Goal: Transaction & Acquisition: Purchase product/service

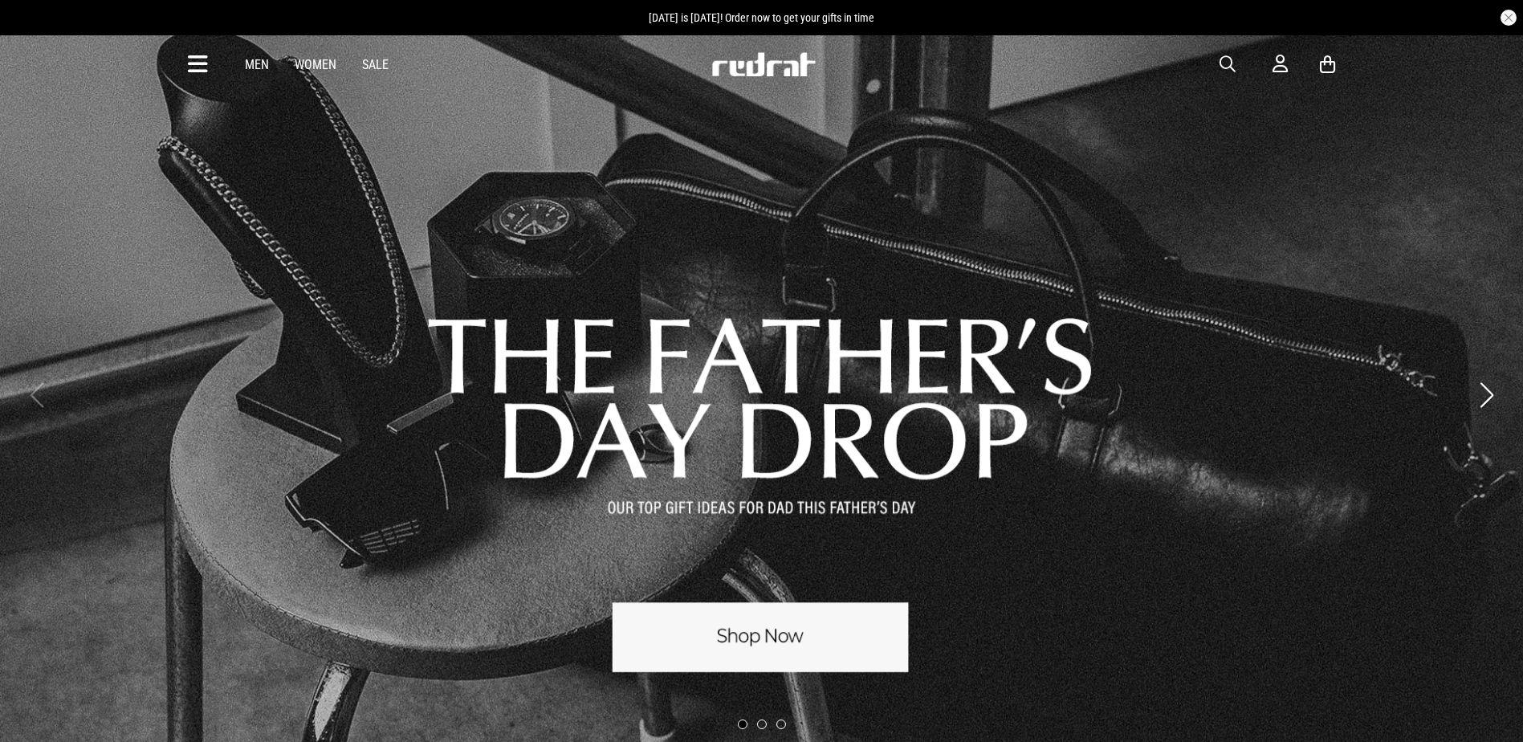
click at [1234, 61] on span "button" at bounding box center [1227, 64] width 16 height 19
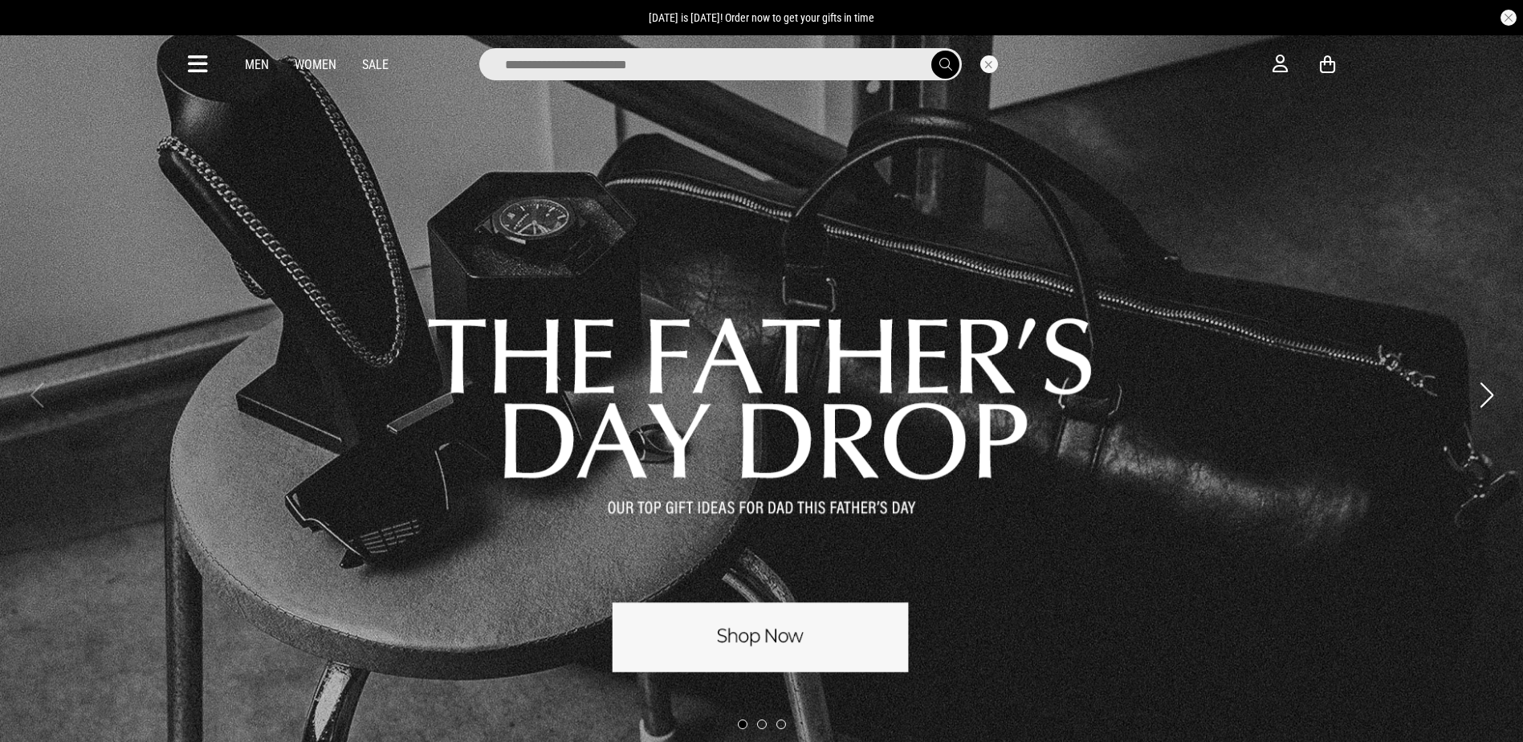
click at [749, 66] on input "search" at bounding box center [720, 64] width 482 height 32
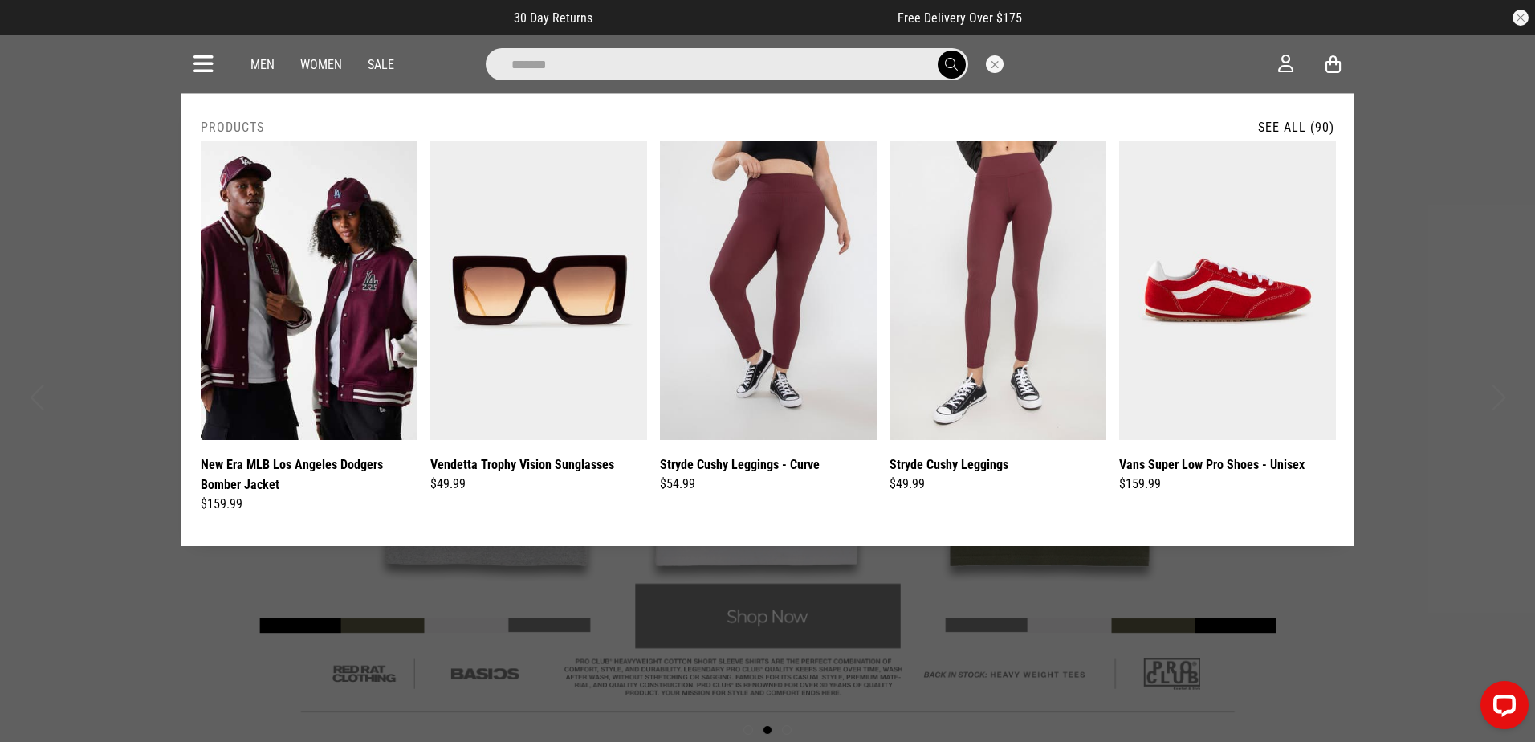
type input "*******"
click at [938, 51] on button "submit" at bounding box center [952, 65] width 28 height 28
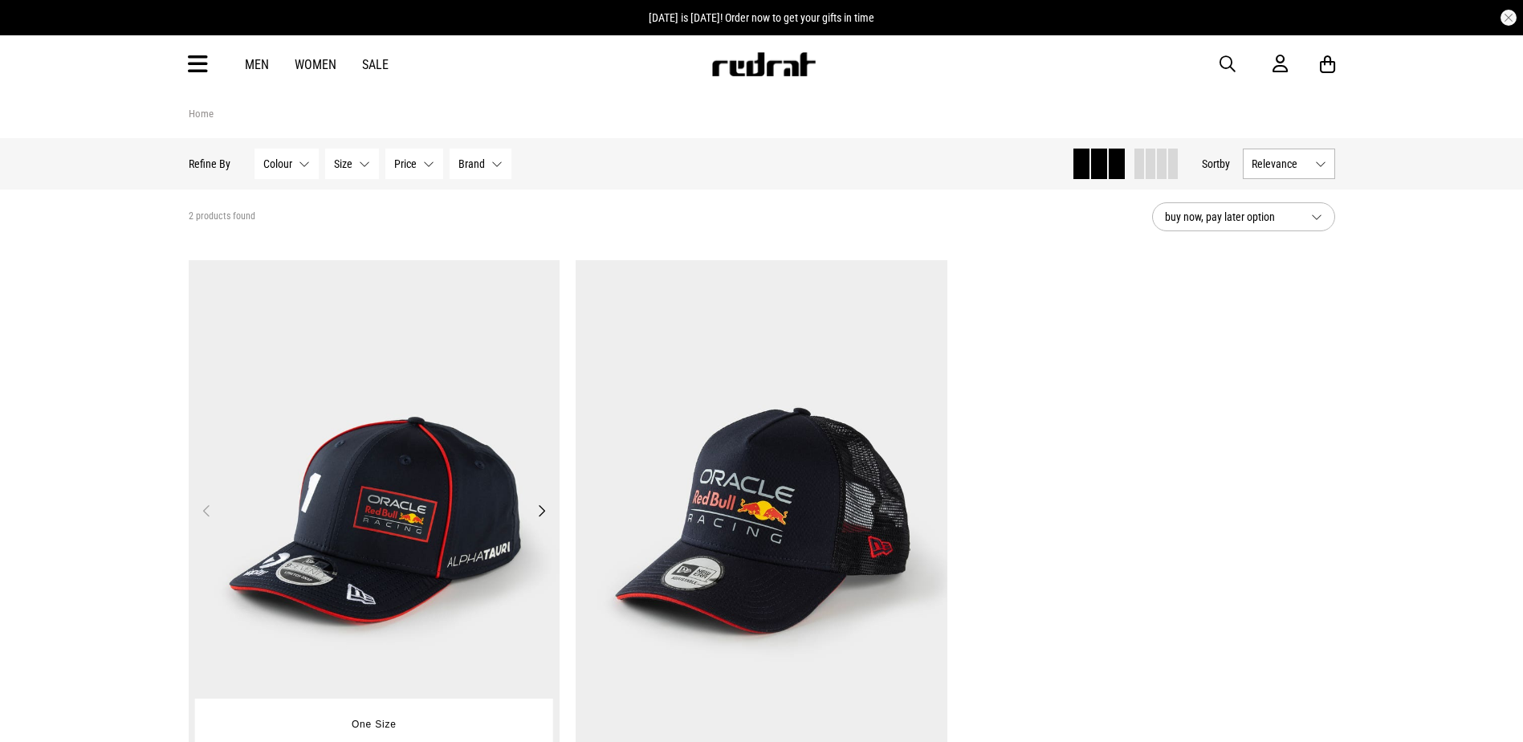
click at [426, 456] on img at bounding box center [375, 520] width 372 height 520
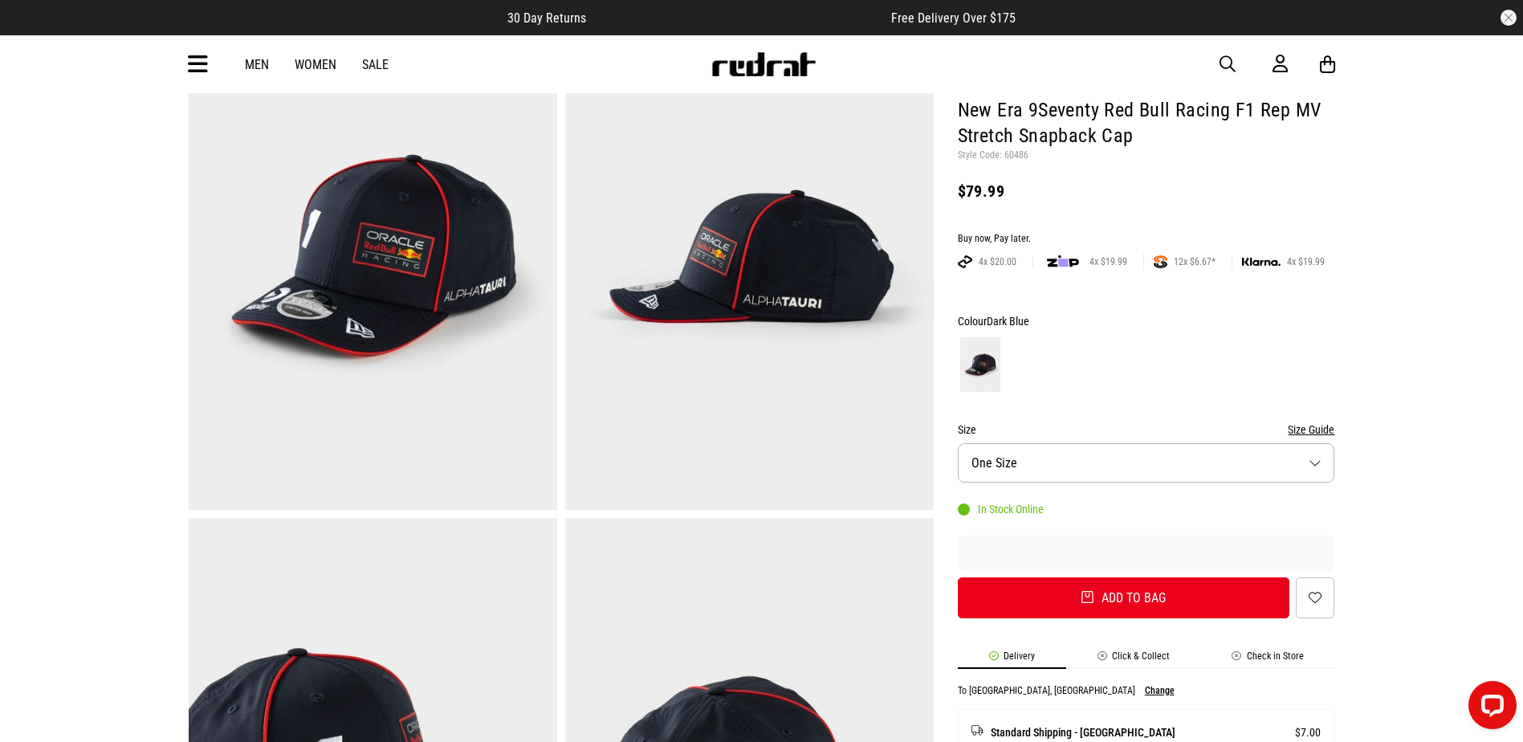
scroll to position [80, 0]
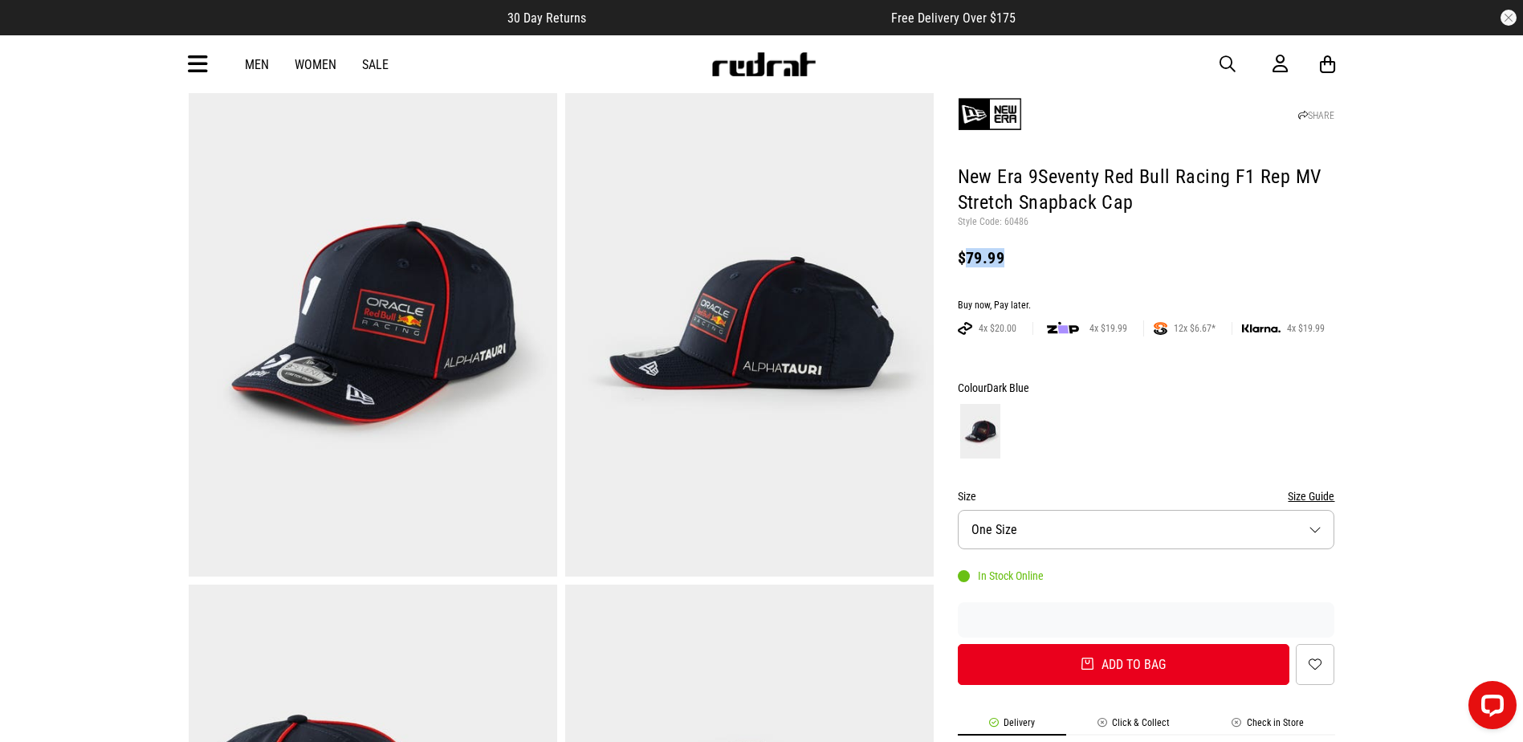
drag, startPoint x: 995, startPoint y: 259, endPoint x: 965, endPoint y: 259, distance: 30.5
click at [965, 259] on div "$79.99" at bounding box center [1146, 257] width 377 height 19
drag, startPoint x: 965, startPoint y: 259, endPoint x: 1060, endPoint y: 271, distance: 95.4
click at [1059, 271] on header "SHARE New Era 9Seventy Red Bull Racing F1 Rep MV Stretch Snapback Cap Style Cod…" at bounding box center [1146, 176] width 377 height 208
click at [1020, 222] on p "Style Code: 60486" at bounding box center [1146, 222] width 377 height 13
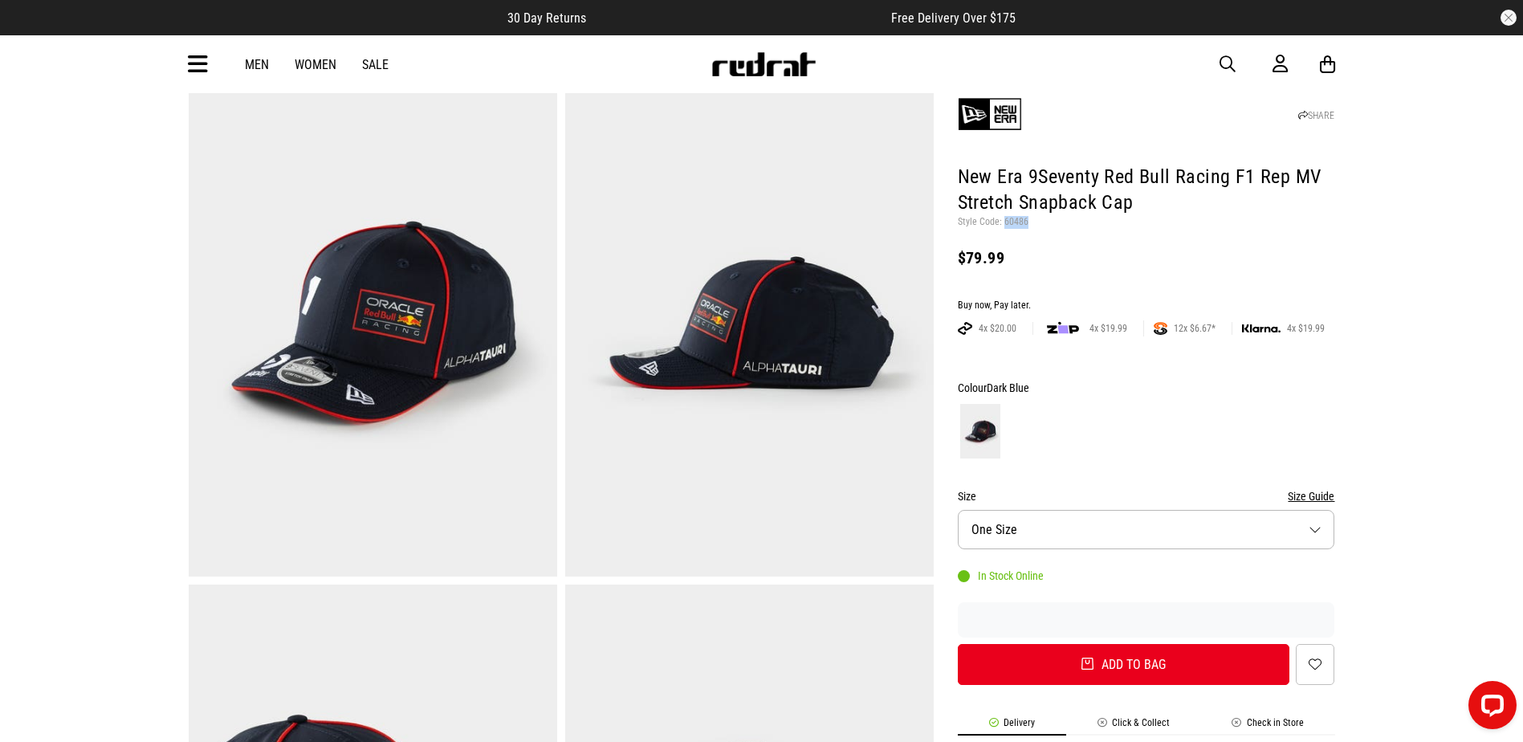
click at [1020, 222] on p "Style Code: 60486" at bounding box center [1146, 222] width 377 height 13
copy p "60486"
